Goal: Transaction & Acquisition: Download file/media

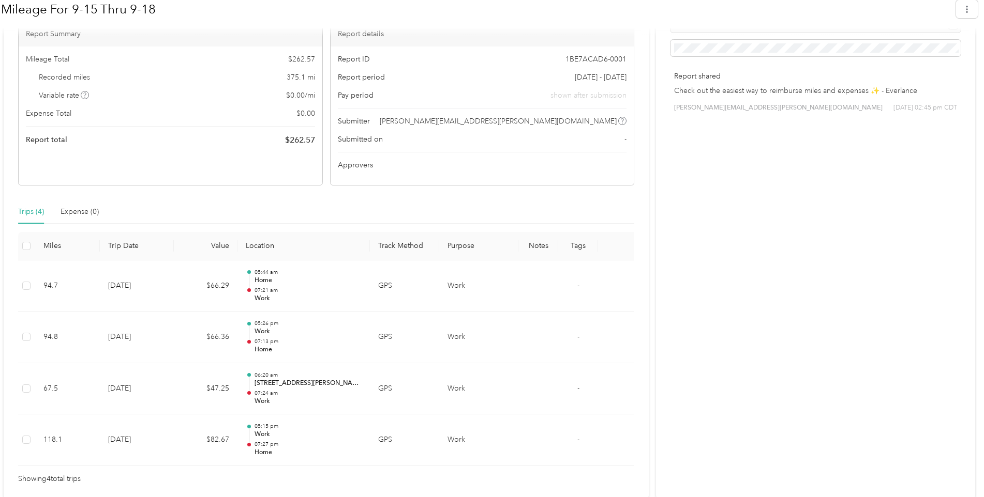
scroll to position [221, 0]
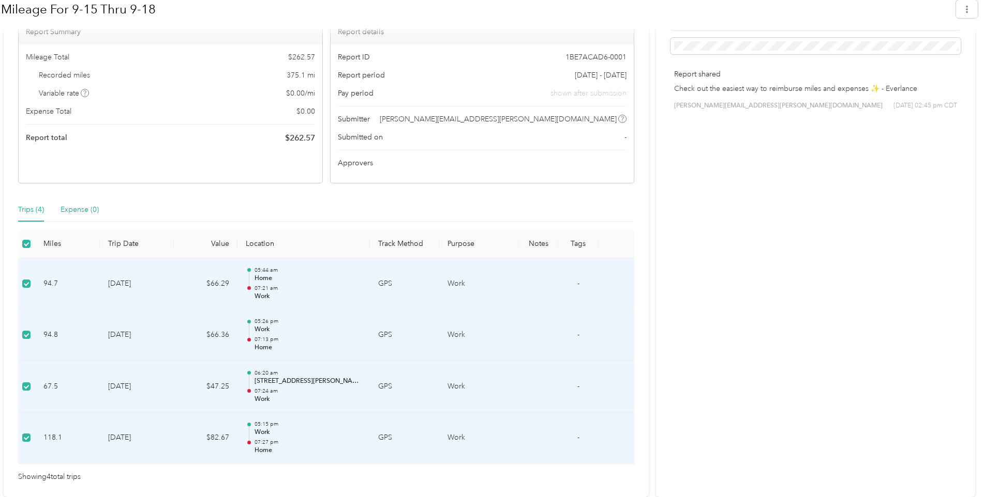
click at [84, 209] on div "Expense (0)" at bounding box center [80, 209] width 38 height 11
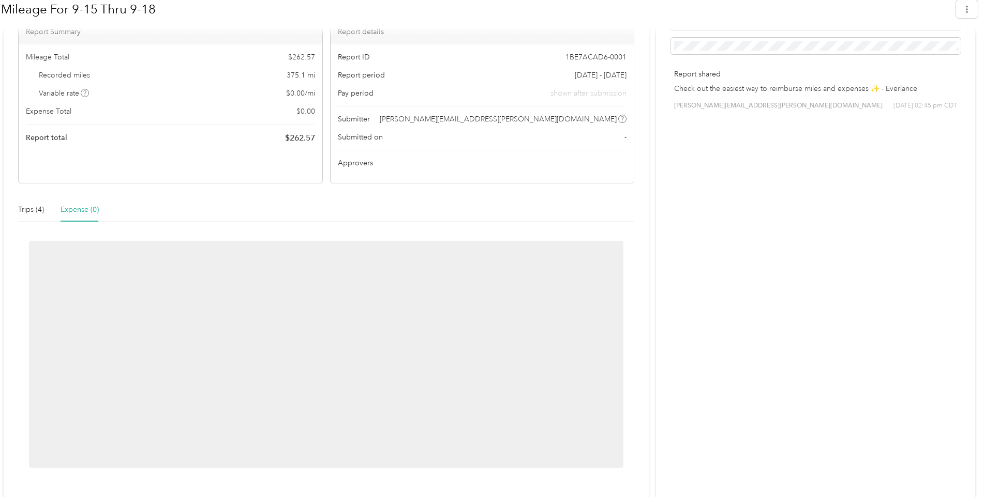
scroll to position [139, 0]
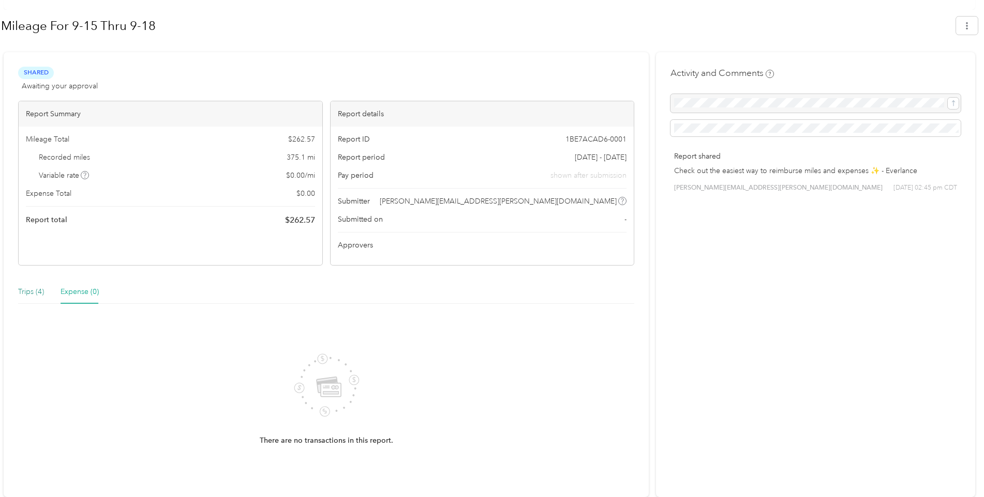
click at [41, 291] on div "Trips (4)" at bounding box center [31, 291] width 26 height 11
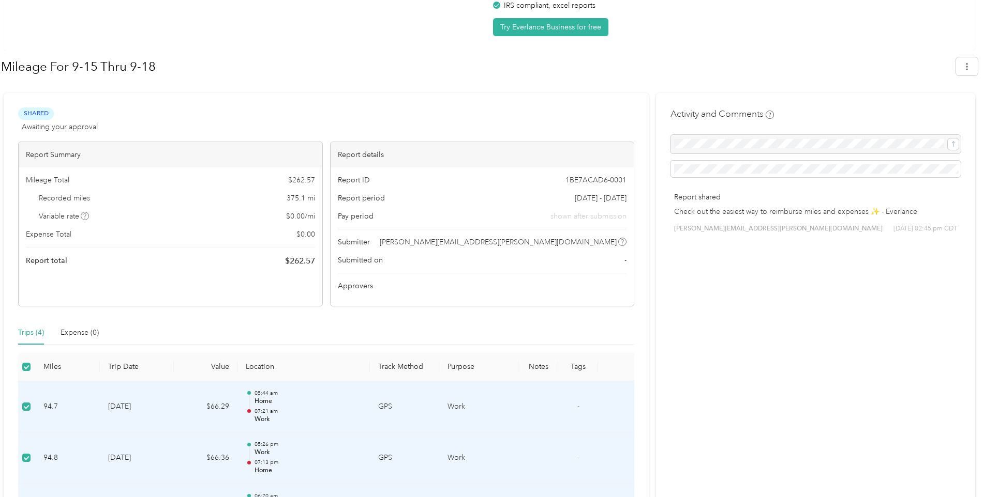
scroll to position [103, 0]
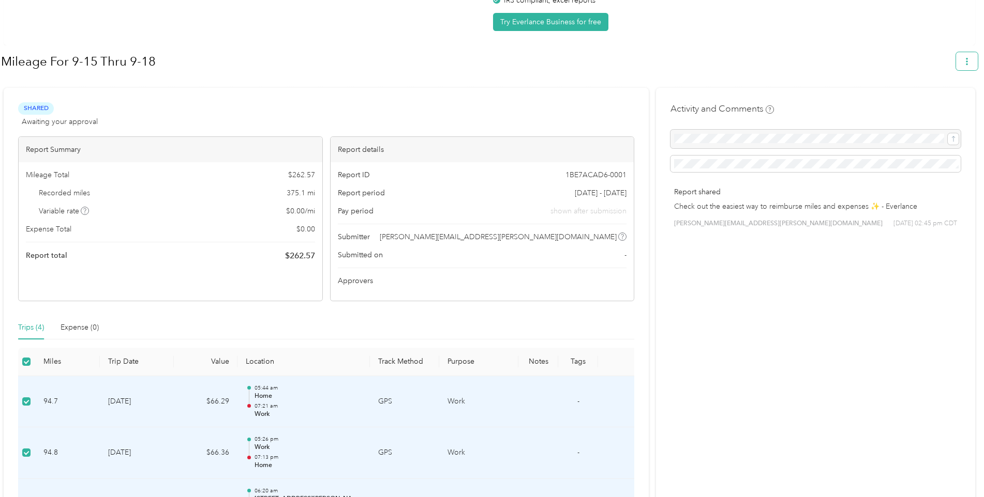
click at [965, 63] on button "button" at bounding box center [967, 61] width 22 height 18
click at [952, 105] on span "Download" at bounding box center [942, 110] width 34 height 11
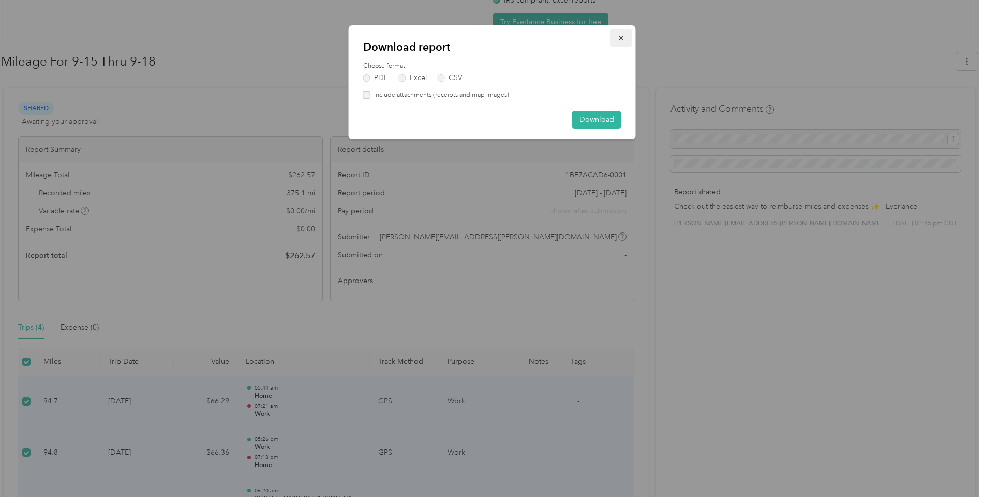
click at [623, 37] on icon "button" at bounding box center [620, 38] width 7 height 7
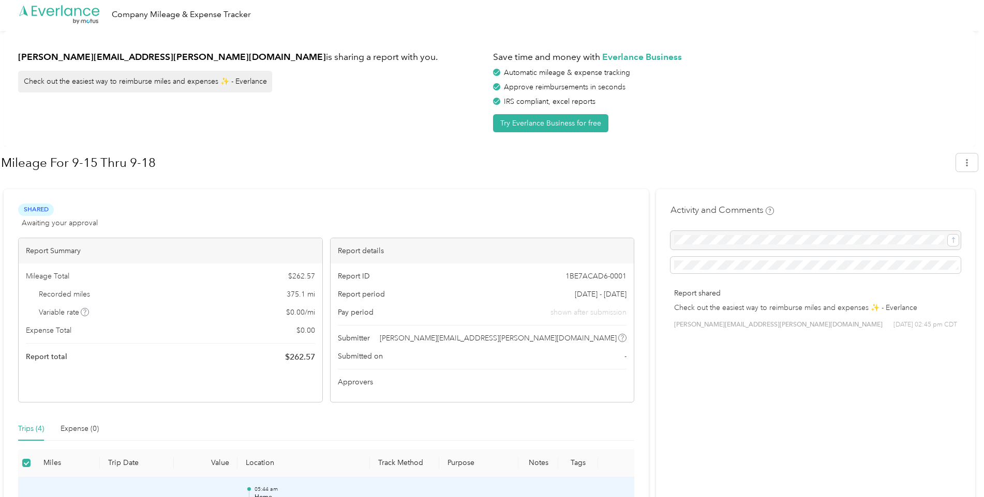
scroll to position [0, 0]
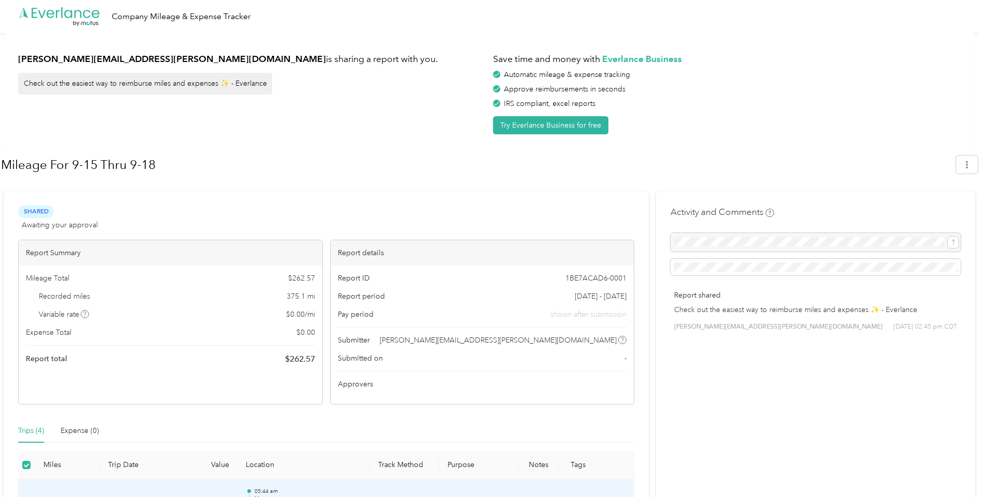
click at [749, 137] on div "octavio.rivera@milfordonline.com is sharing a report with you. Check out the ea…" at bounding box center [489, 91] width 971 height 116
click at [967, 167] on button "button" at bounding box center [967, 165] width 22 height 18
click at [955, 208] on span "Download" at bounding box center [942, 213] width 34 height 11
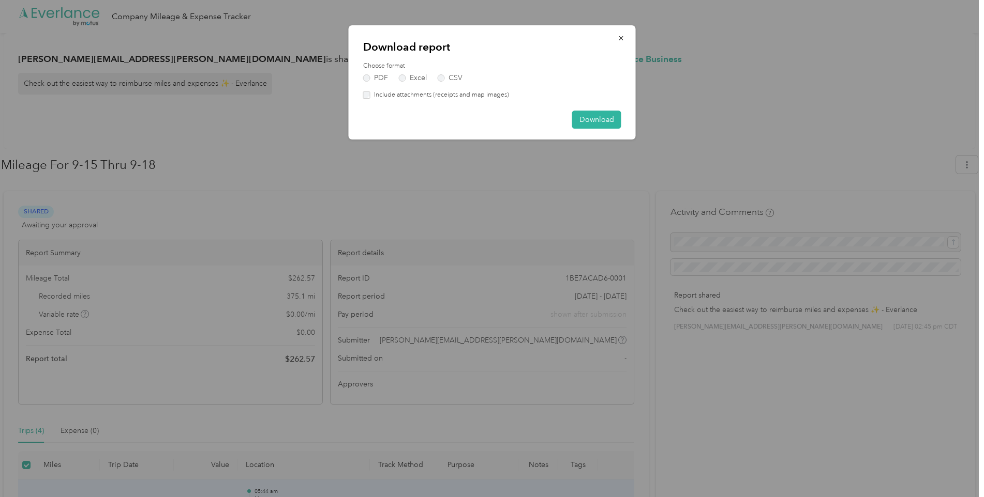
click at [372, 95] on label "Include attachments (receipts and map images)" at bounding box center [439, 94] width 139 height 9
click at [600, 119] on button "Download" at bounding box center [596, 120] width 49 height 18
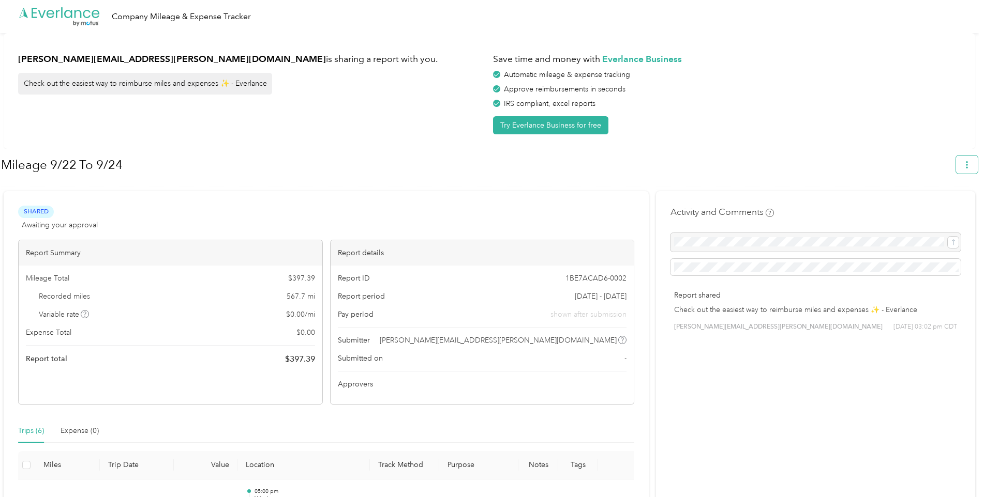
click at [970, 164] on icon "button" at bounding box center [966, 164] width 7 height 7
click at [943, 208] on span "Download" at bounding box center [942, 213] width 34 height 11
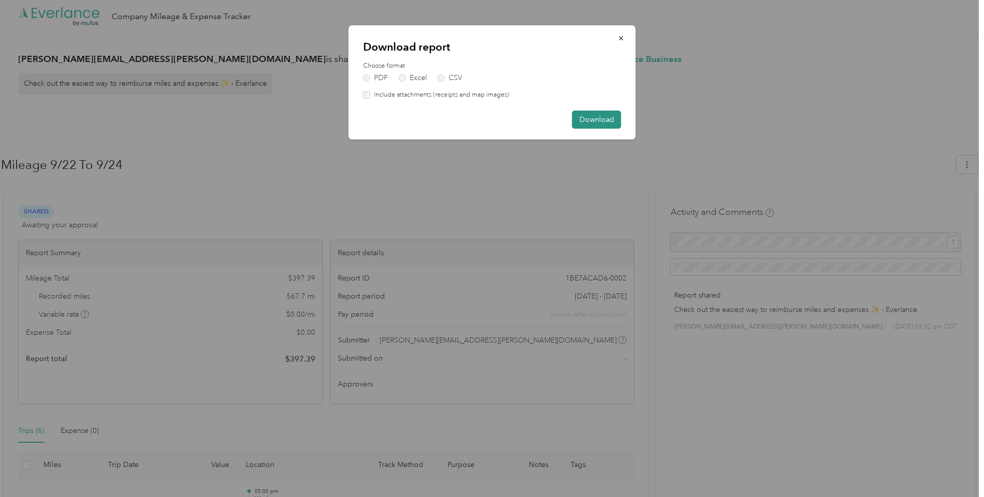
click at [599, 120] on button "Download" at bounding box center [596, 120] width 49 height 18
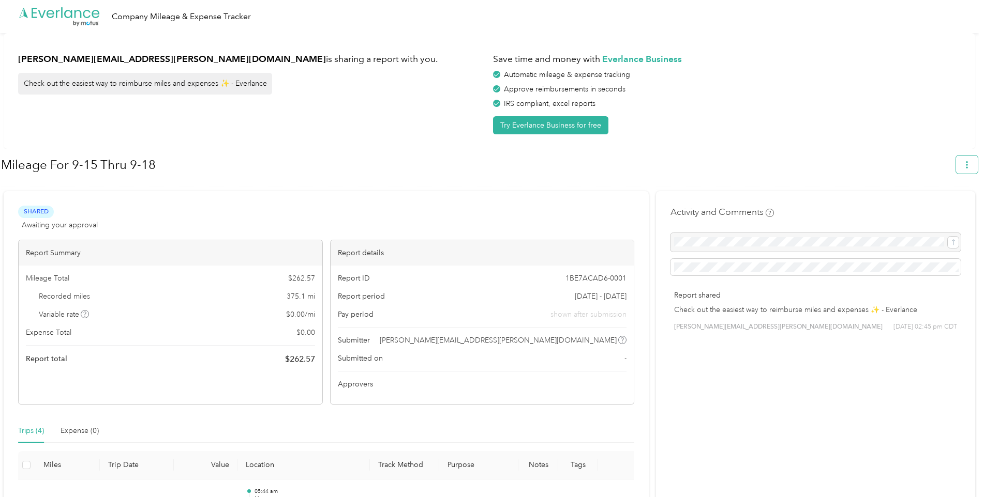
click at [977, 164] on button "button" at bounding box center [967, 165] width 22 height 18
click at [946, 208] on span "Download" at bounding box center [942, 213] width 34 height 11
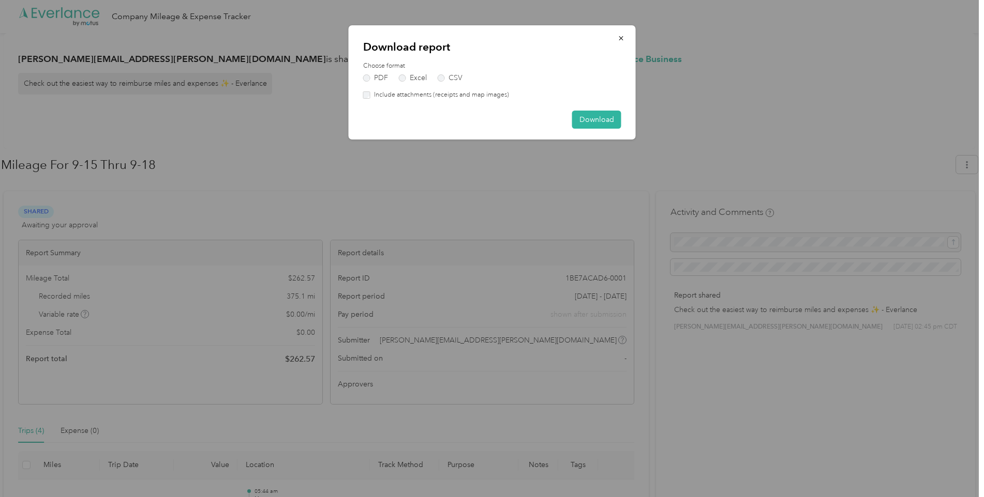
click at [363, 92] on div at bounding box center [366, 95] width 7 height 7
click at [594, 120] on button "Download" at bounding box center [596, 120] width 49 height 18
